Goal: Information Seeking & Learning: Learn about a topic

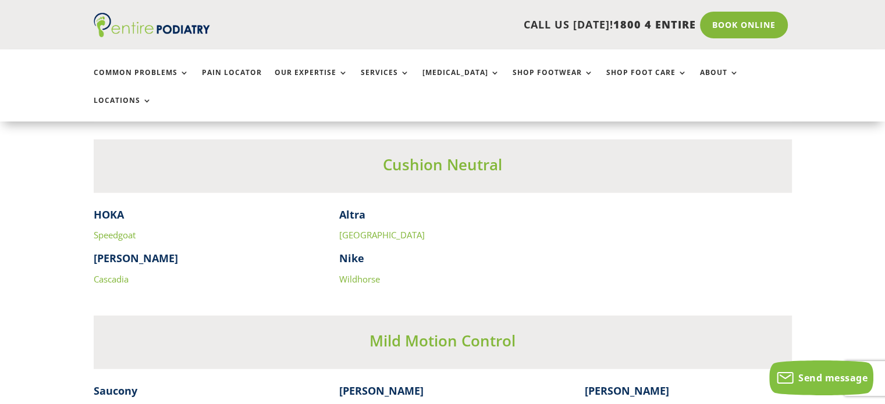
scroll to position [3205, 0]
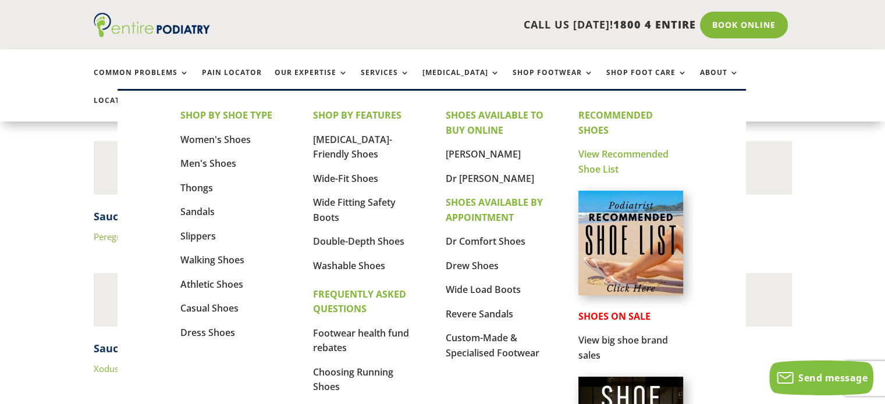
click at [592, 156] on link "View Recommended Shoe List" at bounding box center [623, 162] width 90 height 28
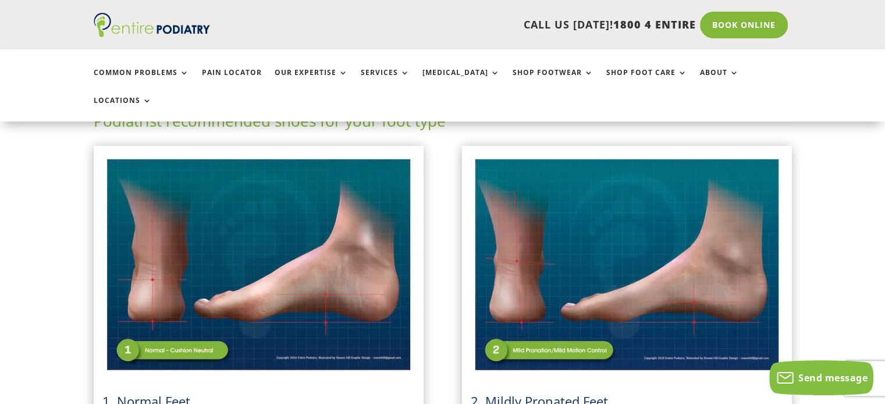
scroll to position [394, 0]
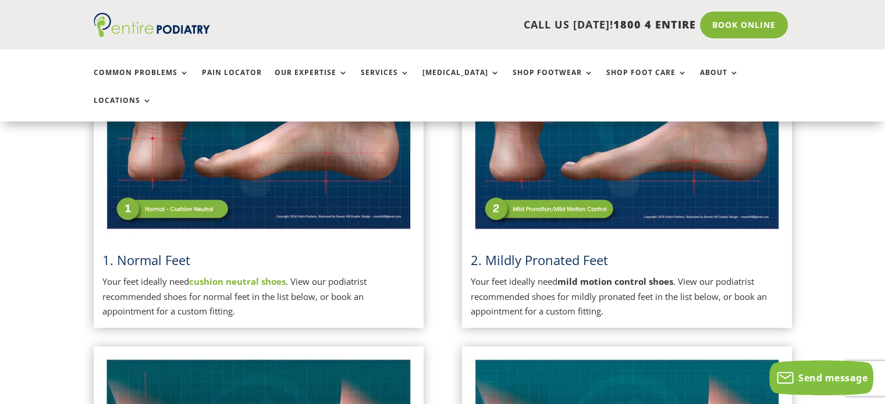
click at [617, 251] on h3 "2. Mildly Pronated Feet" at bounding box center [627, 263] width 312 height 24
click at [577, 251] on span "2. Mildly Pronated Feet" at bounding box center [539, 259] width 137 height 17
